Goal: Transaction & Acquisition: Obtain resource

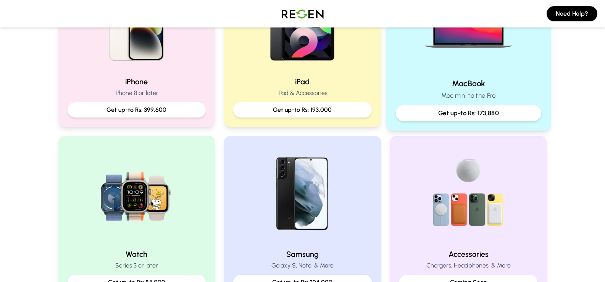
scroll to position [267, 0]
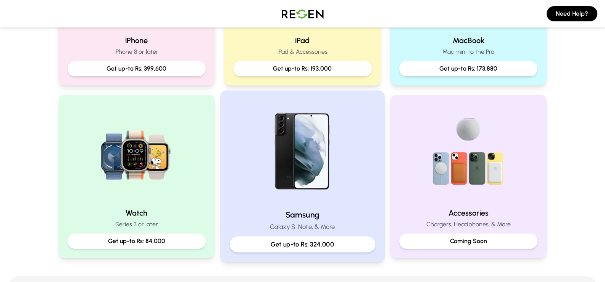
click at [300, 209] on h2 "Samsung" at bounding box center [302, 214] width 145 height 11
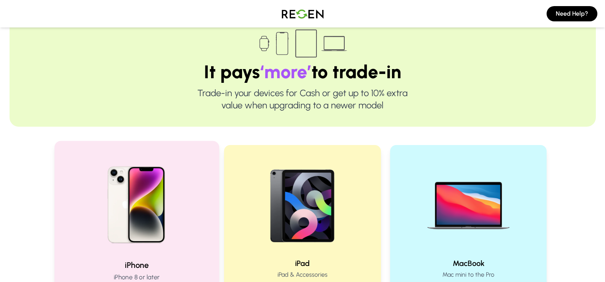
scroll to position [191, 0]
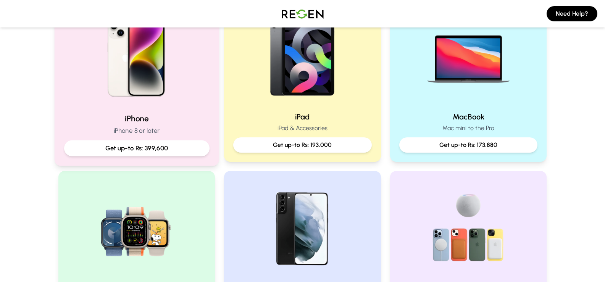
click at [153, 147] on p "Get up-to Rs: 399,600" at bounding box center [136, 148] width 132 height 10
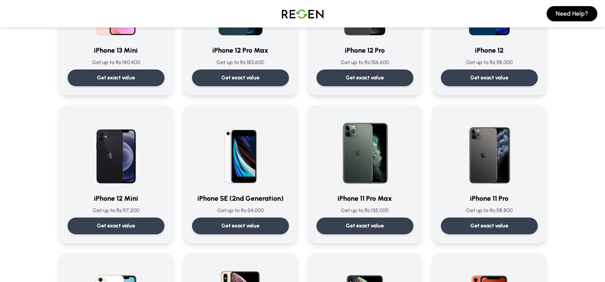
scroll to position [572, 0]
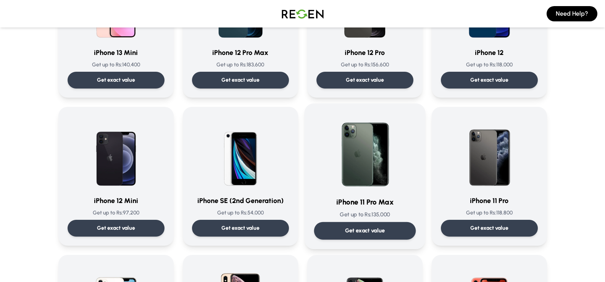
click at [354, 205] on h3 "iPhone 11 Pro Max" at bounding box center [365, 201] width 102 height 11
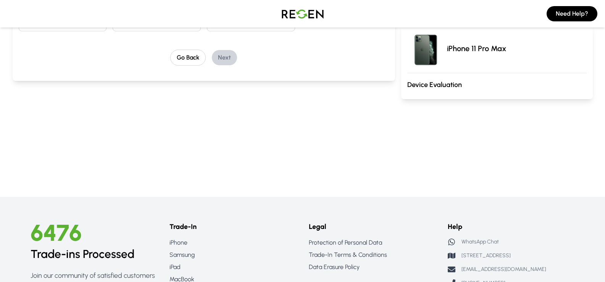
scroll to position [76, 0]
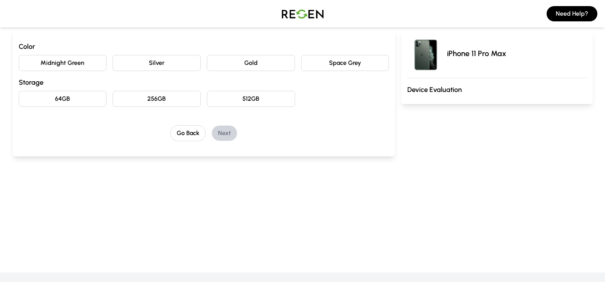
click at [153, 97] on button "256GB" at bounding box center [157, 99] width 88 height 16
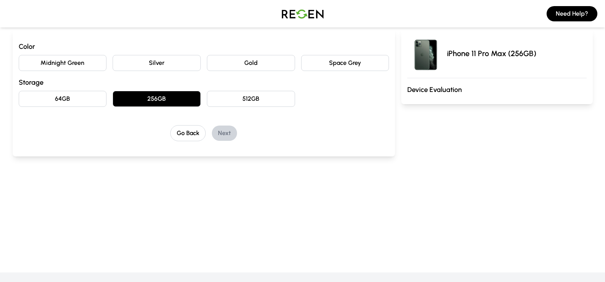
click at [179, 57] on button "Silver" at bounding box center [157, 63] width 88 height 16
click at [171, 59] on button "Silver" at bounding box center [157, 63] width 88 height 16
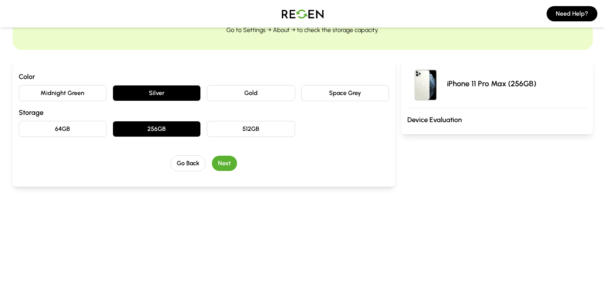
scroll to position [0, 0]
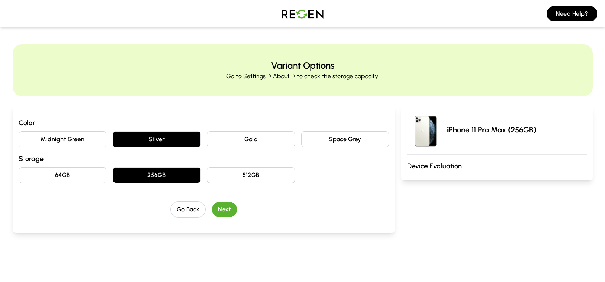
click at [345, 143] on button "Space Grey" at bounding box center [345, 139] width 88 height 16
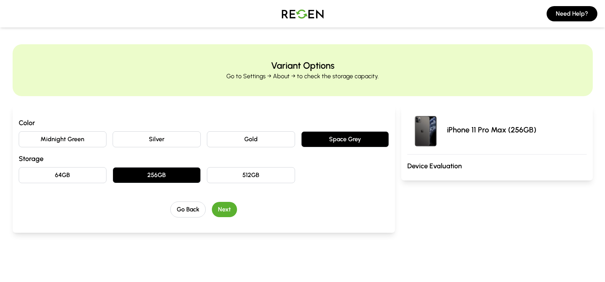
click at [255, 136] on button "Gold" at bounding box center [251, 139] width 88 height 16
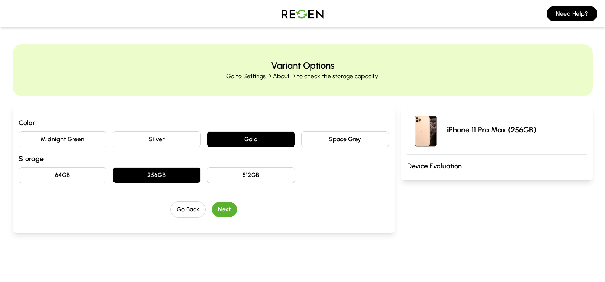
click at [152, 135] on button "Silver" at bounding box center [157, 139] width 88 height 16
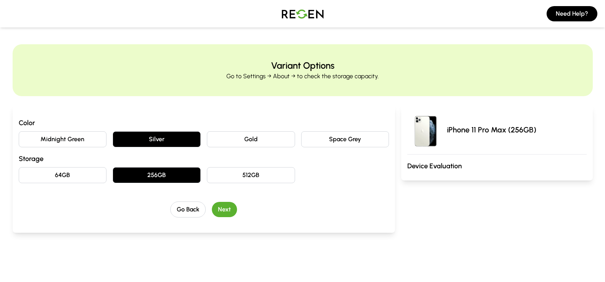
click at [74, 138] on button "Midnight Green" at bounding box center [63, 139] width 88 height 16
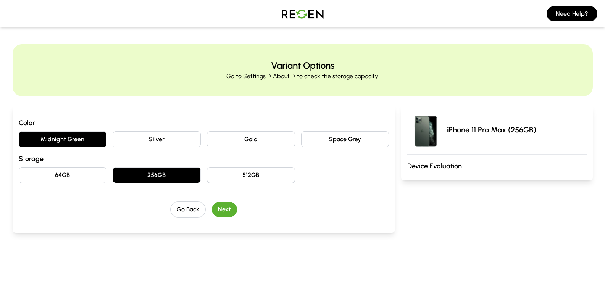
click at [91, 173] on button "64GB" at bounding box center [63, 175] width 88 height 16
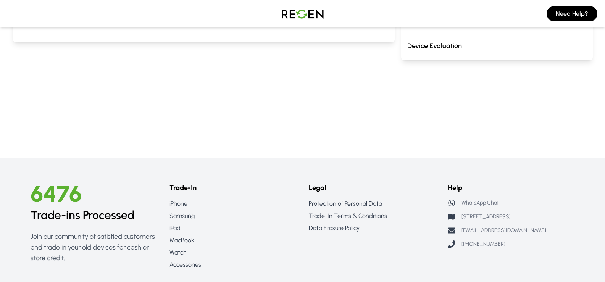
scroll to position [261, 0]
